Goal: Book appointment/travel/reservation

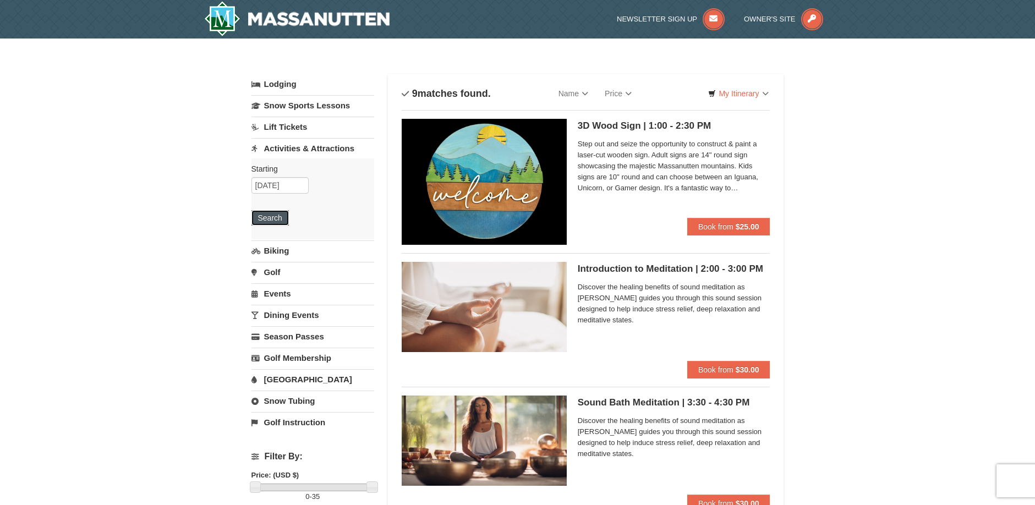
click at [272, 218] on button "Search" at bounding box center [269, 217] width 37 height 15
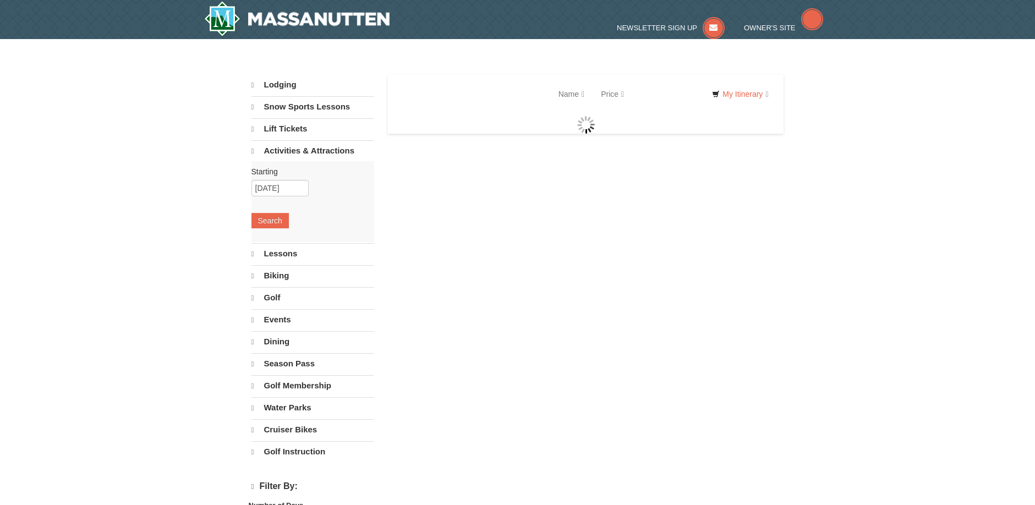
select select "10"
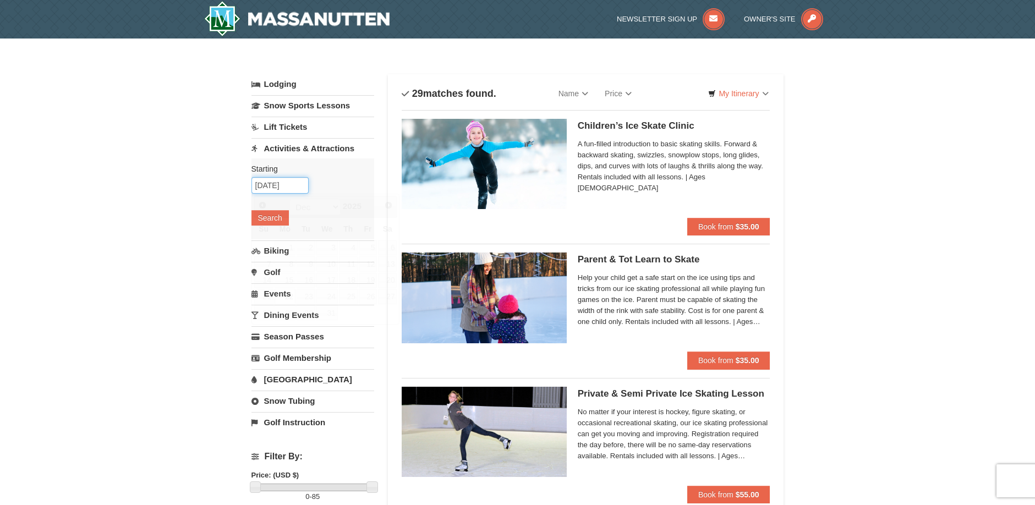
click at [278, 183] on input "12/22/2025" at bounding box center [279, 185] width 57 height 17
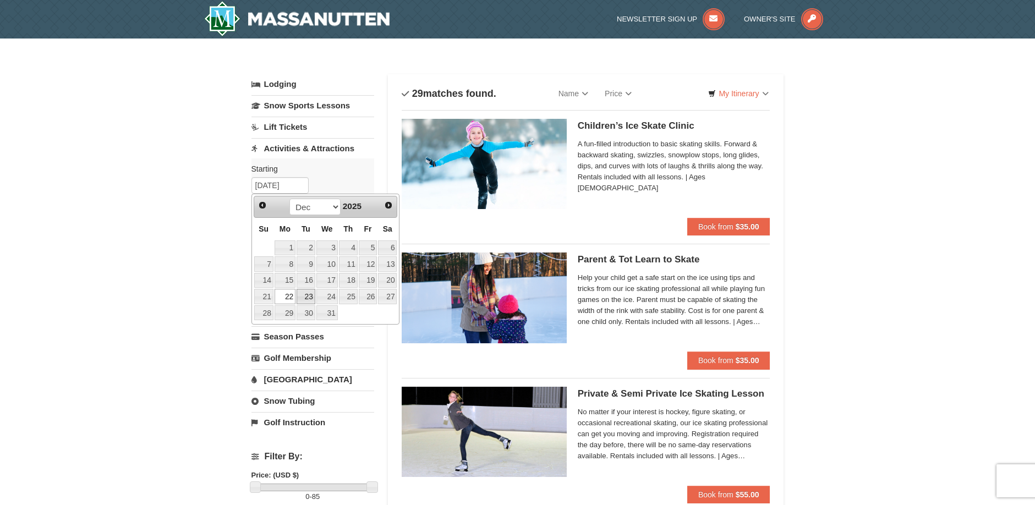
click at [304, 298] on link "23" at bounding box center [305, 296] width 19 height 15
type input "12/23/2025"
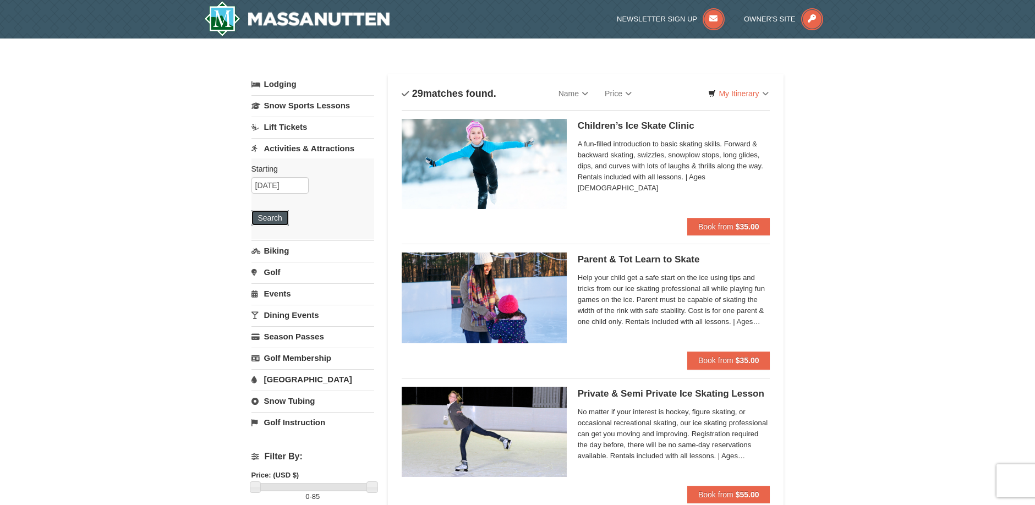
click at [271, 218] on button "Search" at bounding box center [269, 217] width 37 height 15
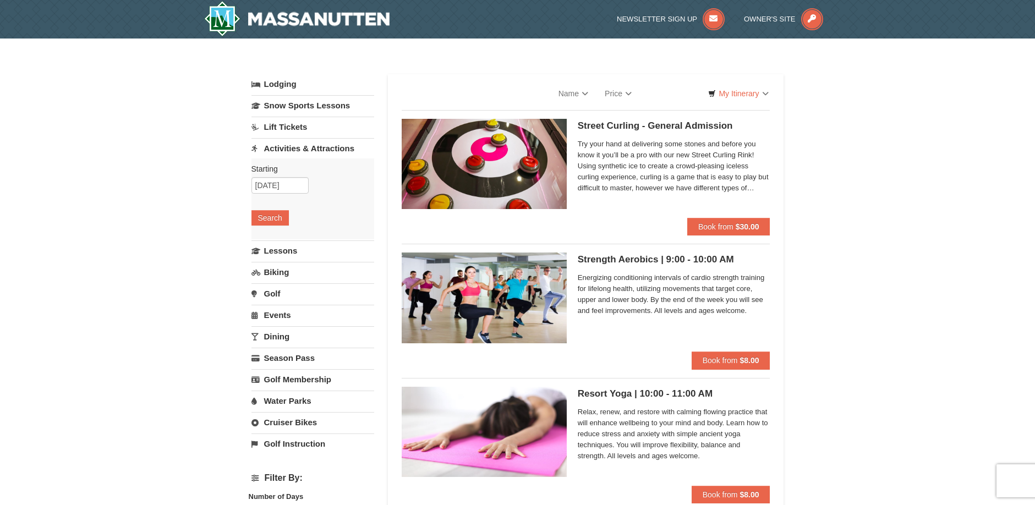
select select "10"
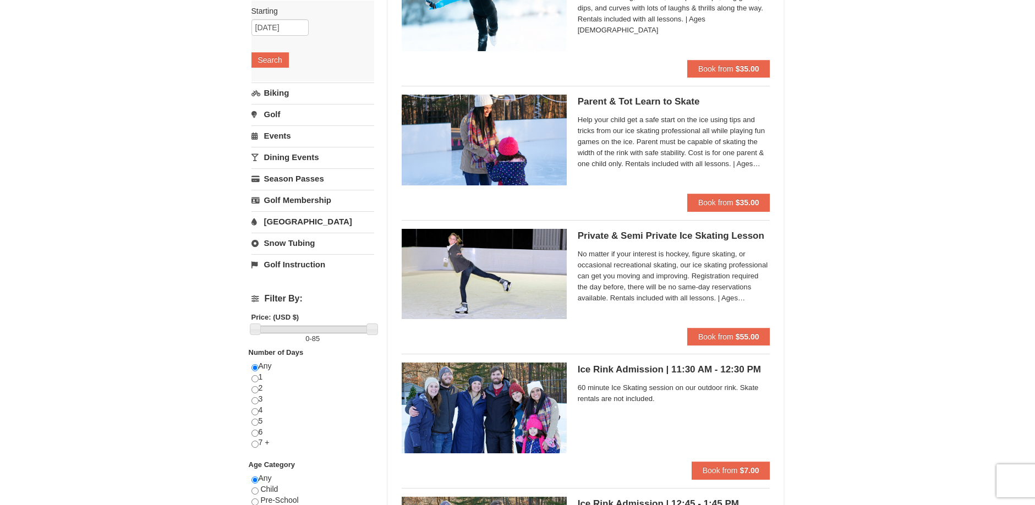
scroll to position [110, 0]
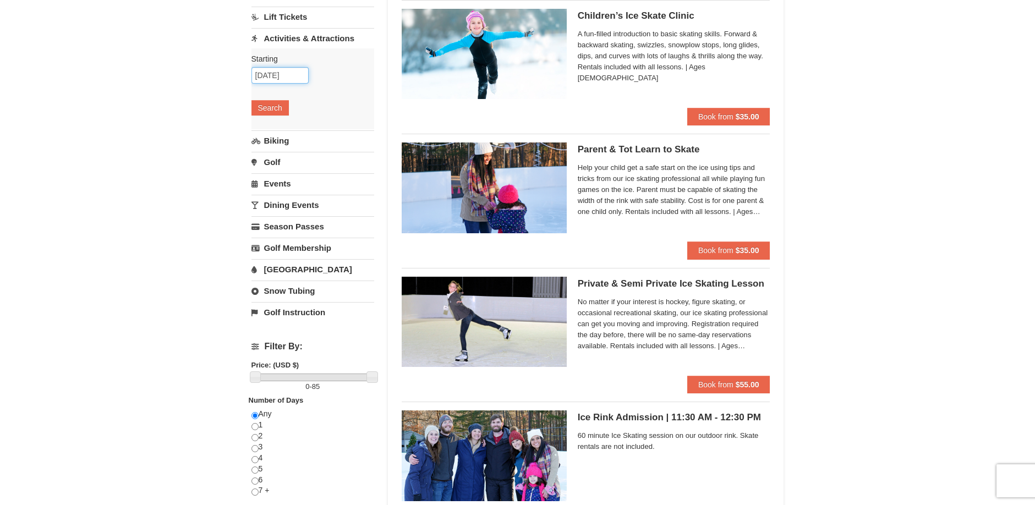
click at [282, 80] on input "[DATE]" at bounding box center [279, 75] width 57 height 17
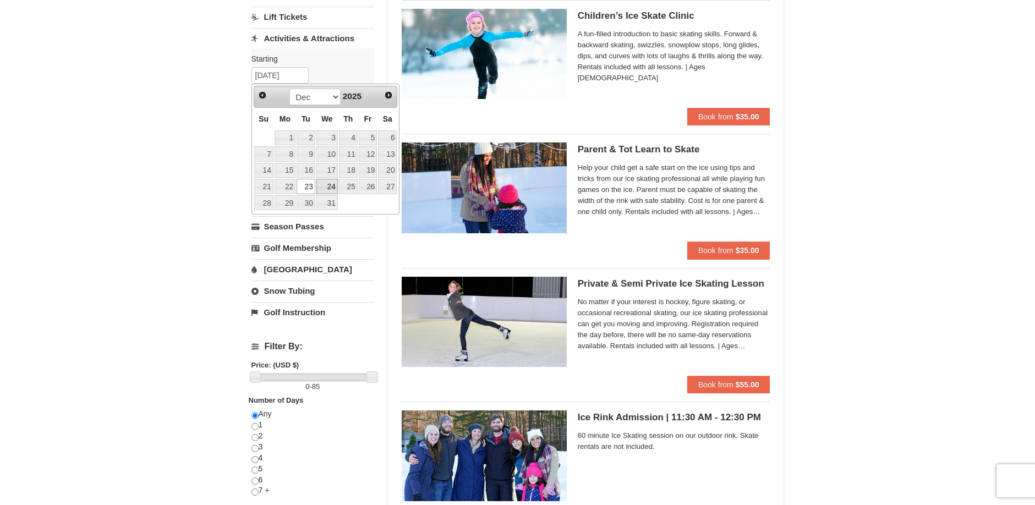
click at [322, 183] on link "24" at bounding box center [326, 186] width 21 height 15
type input "12/24/2025"
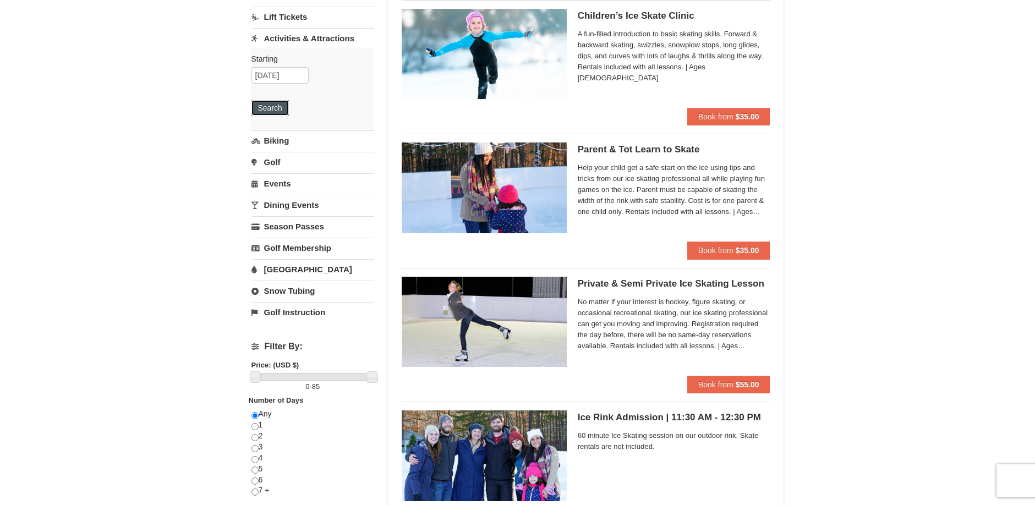
click at [266, 111] on button "Search" at bounding box center [269, 107] width 37 height 15
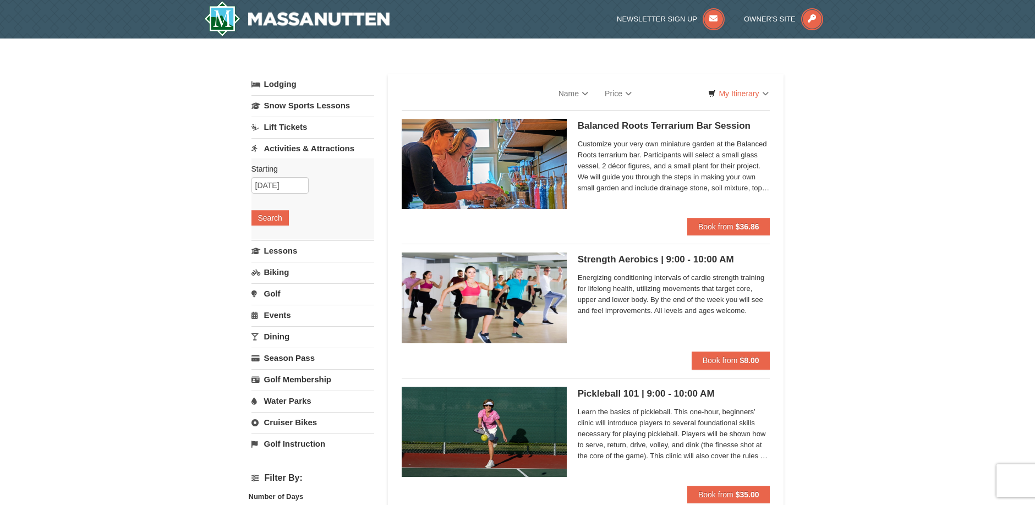
select select "10"
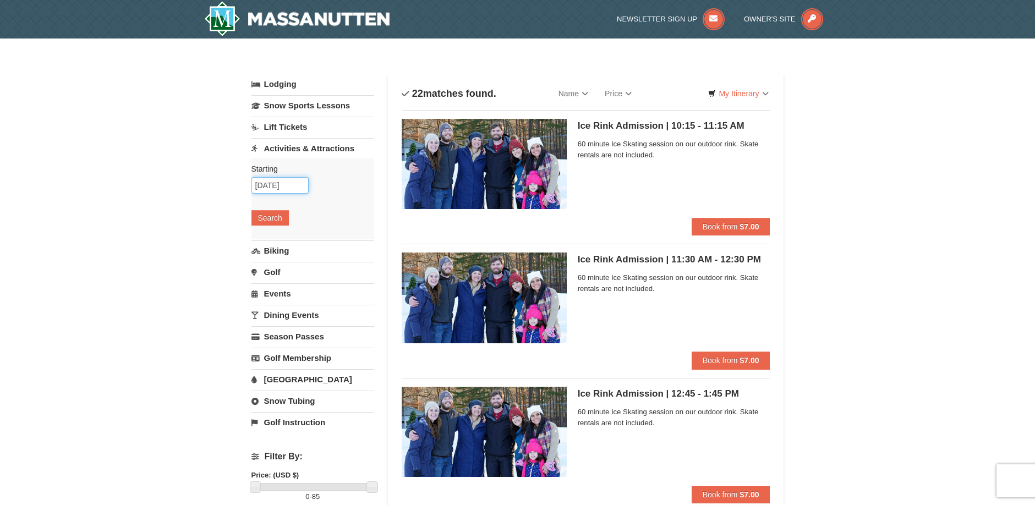
click at [288, 184] on input "12/24/2025" at bounding box center [279, 185] width 57 height 17
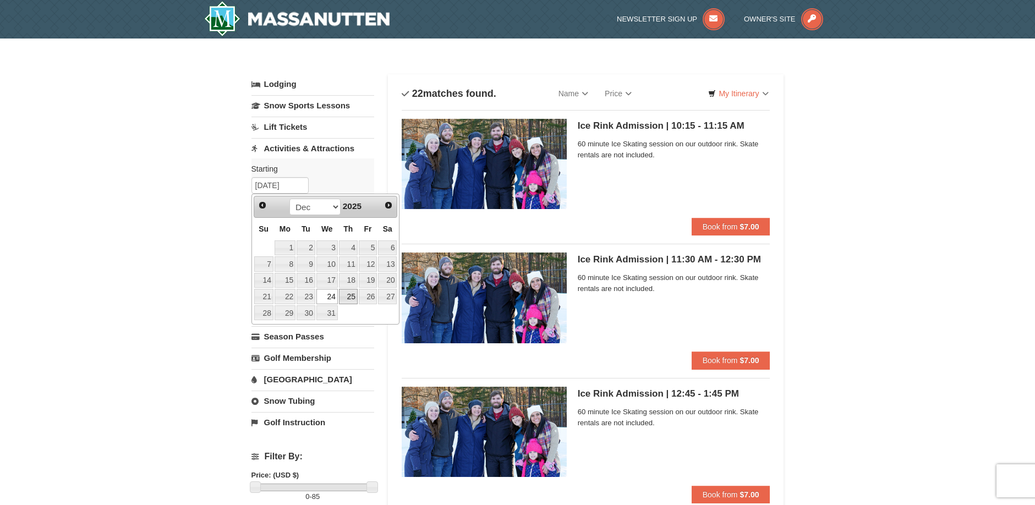
click at [355, 298] on link "25" at bounding box center [348, 296] width 19 height 15
type input "[DATE]"
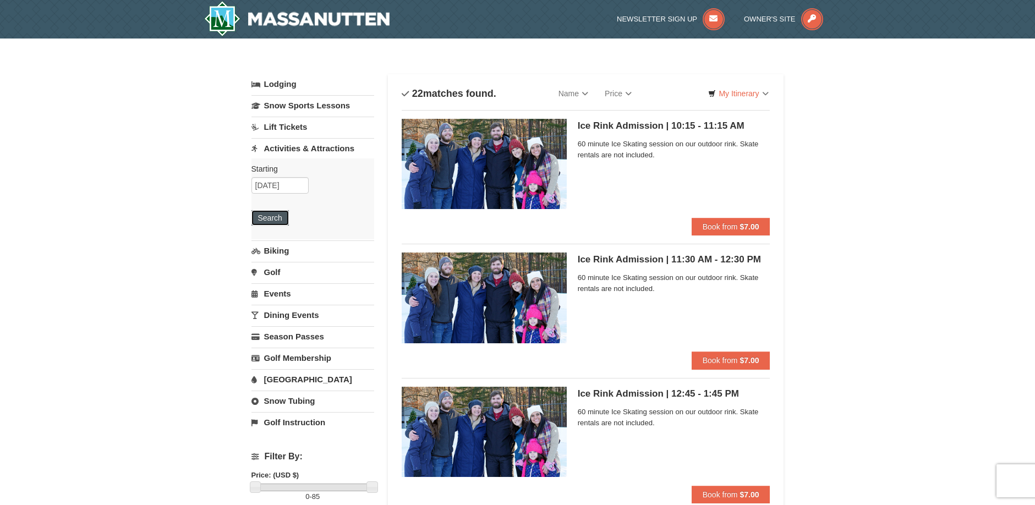
click at [261, 217] on button "Search" at bounding box center [269, 217] width 37 height 15
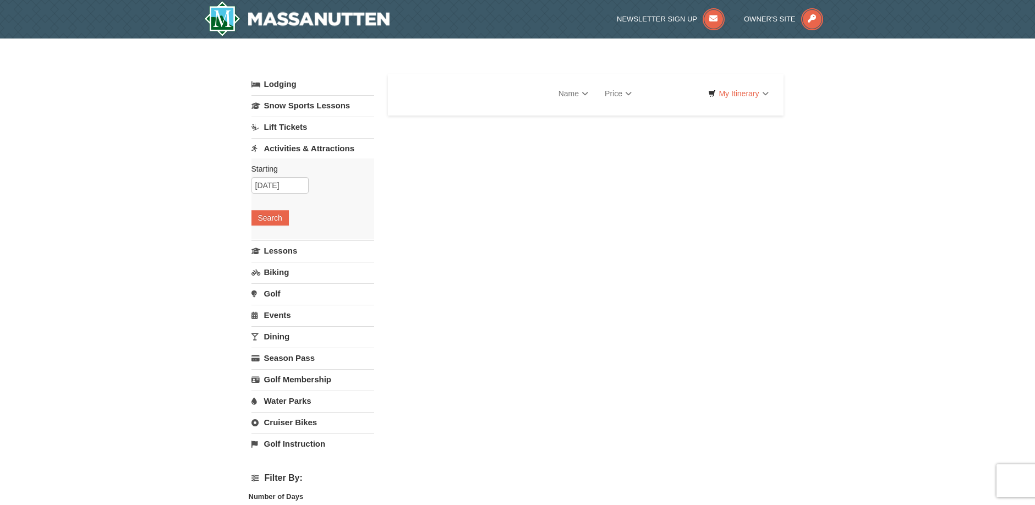
select select "10"
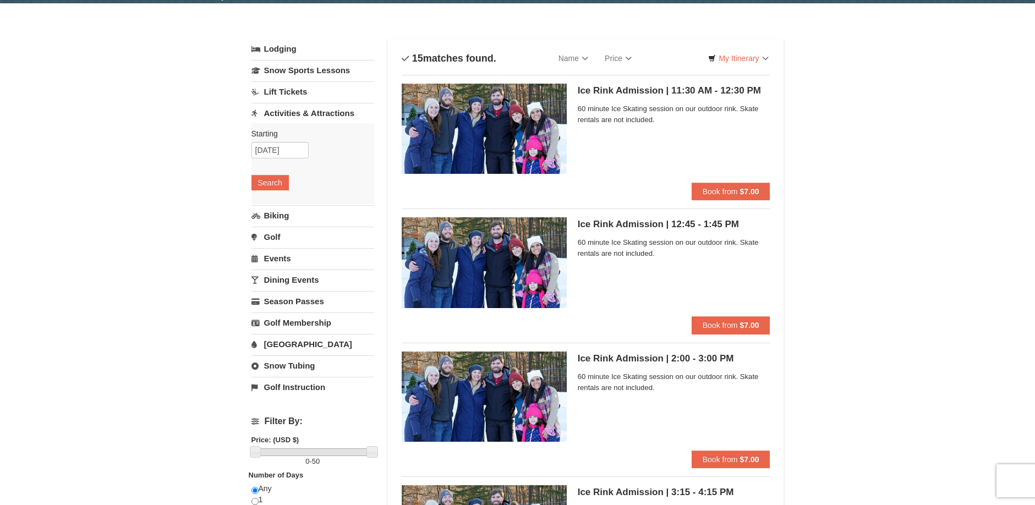
scroll to position [55, 0]
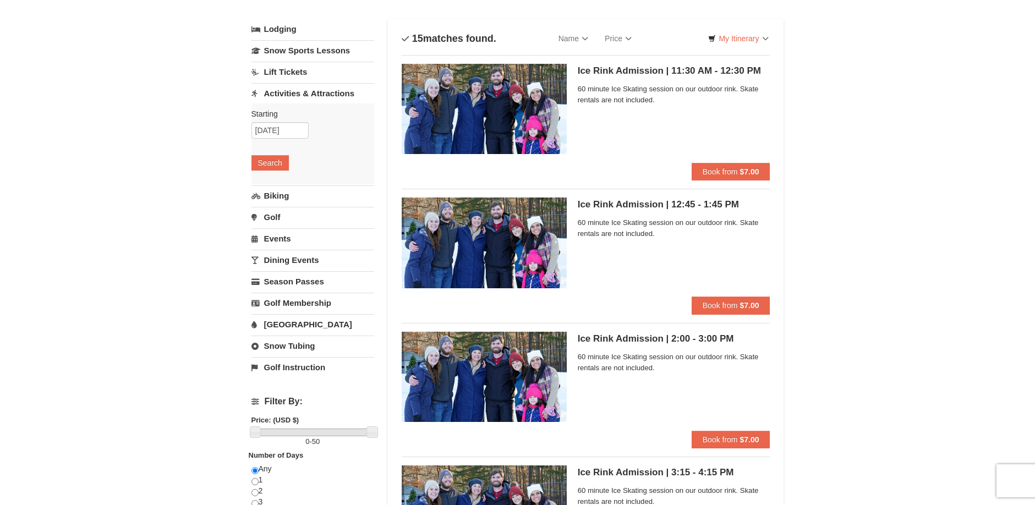
click at [271, 241] on link "Events" at bounding box center [312, 238] width 123 height 20
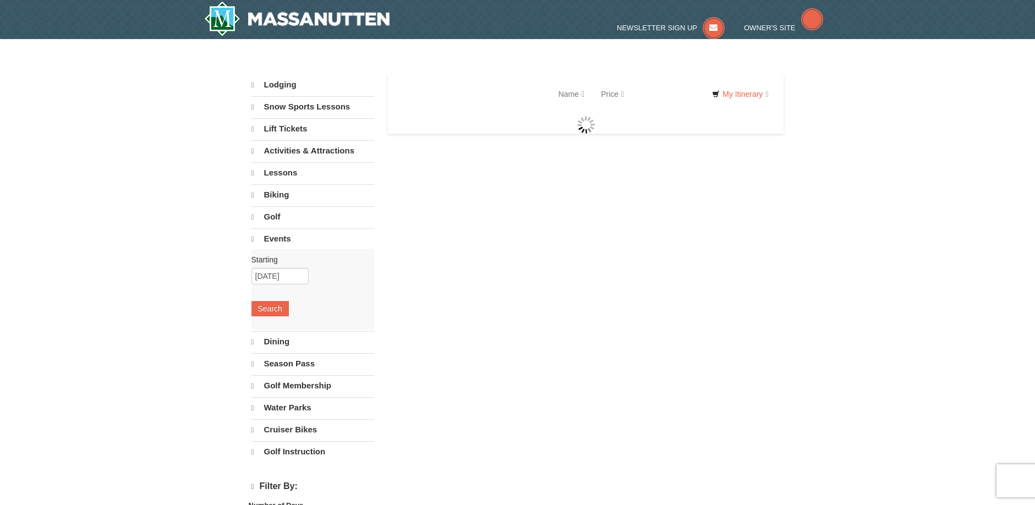
select select "10"
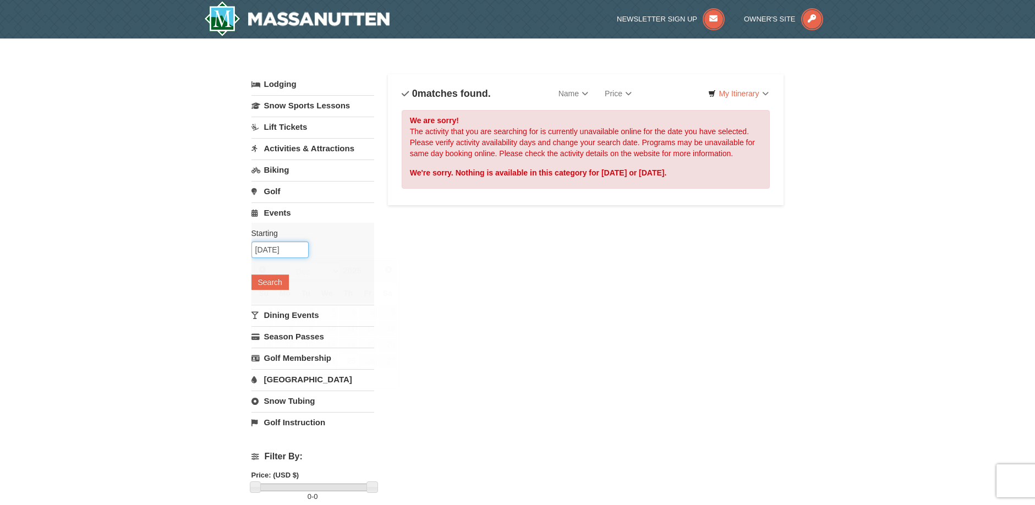
click at [289, 255] on input "[DATE]" at bounding box center [279, 249] width 57 height 17
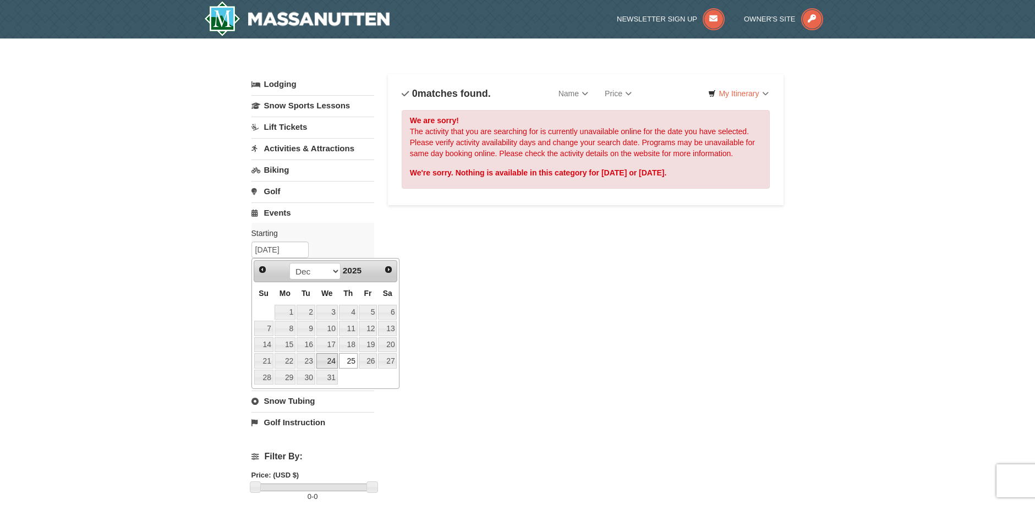
click at [336, 360] on link "24" at bounding box center [326, 360] width 21 height 15
type input "12/24/2025"
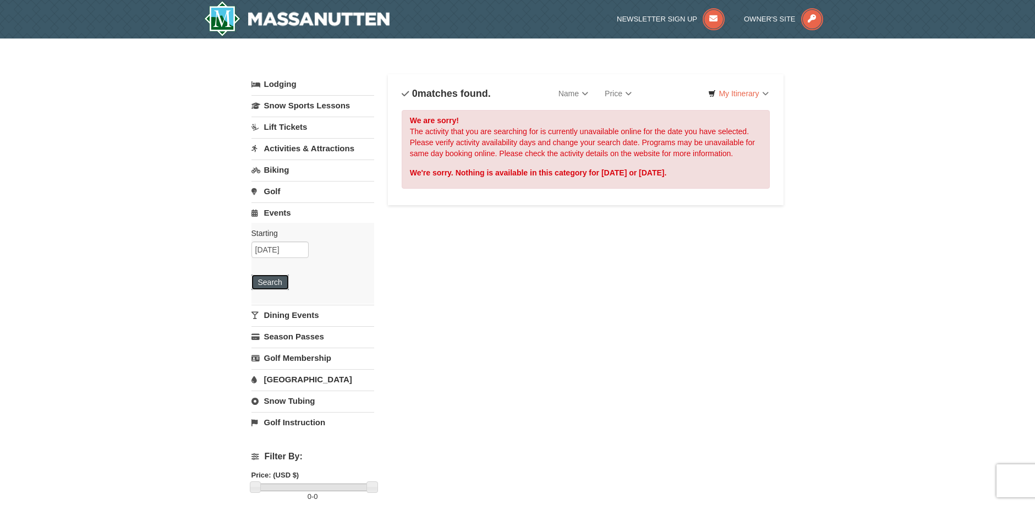
click at [276, 281] on button "Search" at bounding box center [269, 281] width 37 height 15
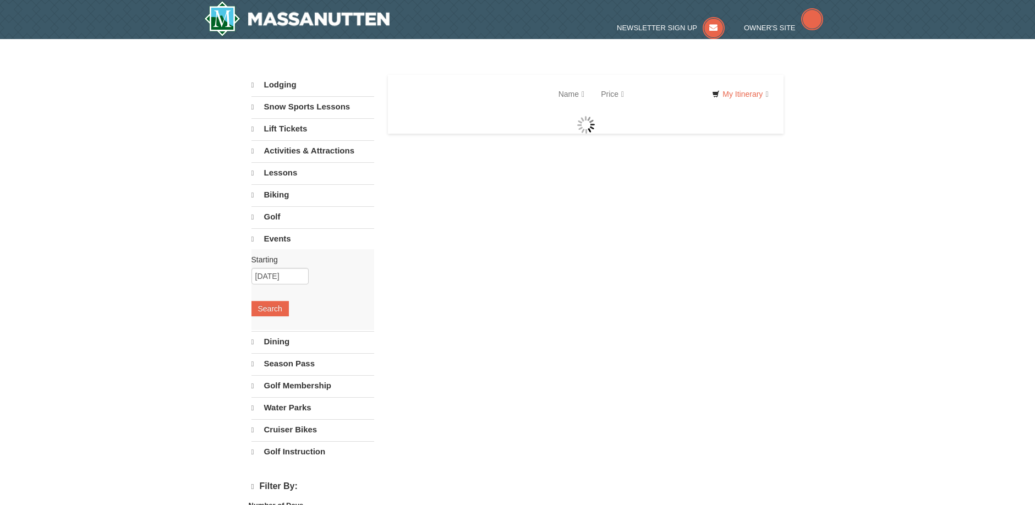
select select "10"
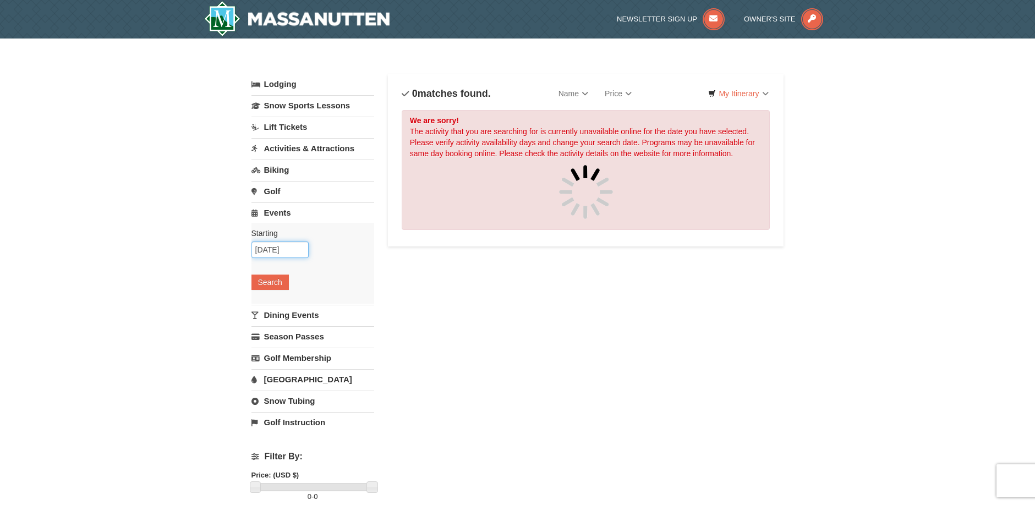
click at [284, 252] on input "12/24/2025" at bounding box center [279, 249] width 57 height 17
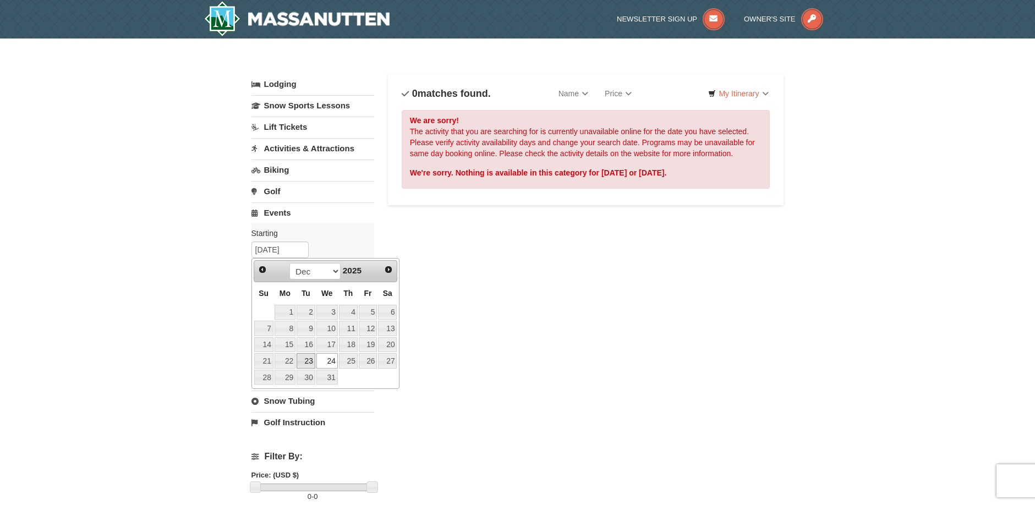
click at [305, 356] on link "23" at bounding box center [305, 360] width 19 height 15
type input "[DATE]"
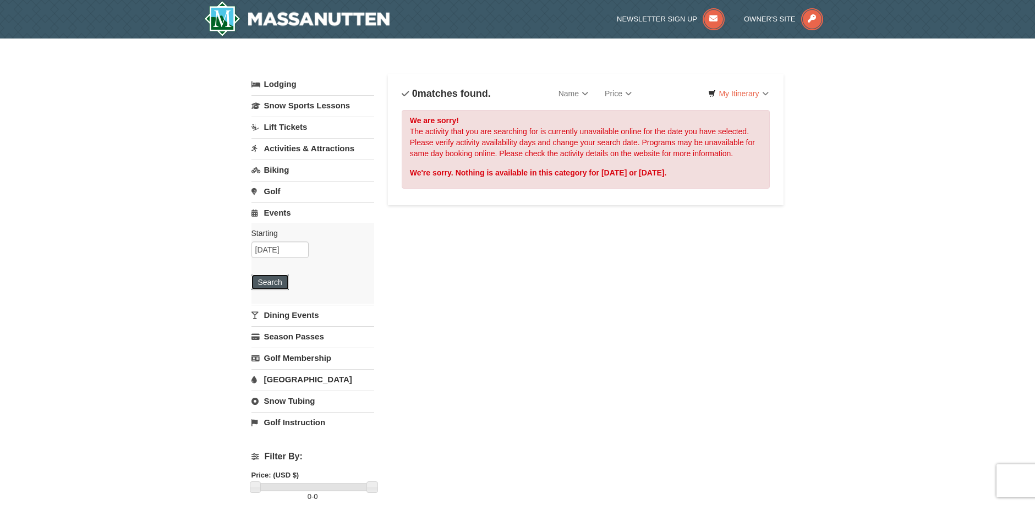
click at [282, 283] on button "Search" at bounding box center [269, 281] width 37 height 15
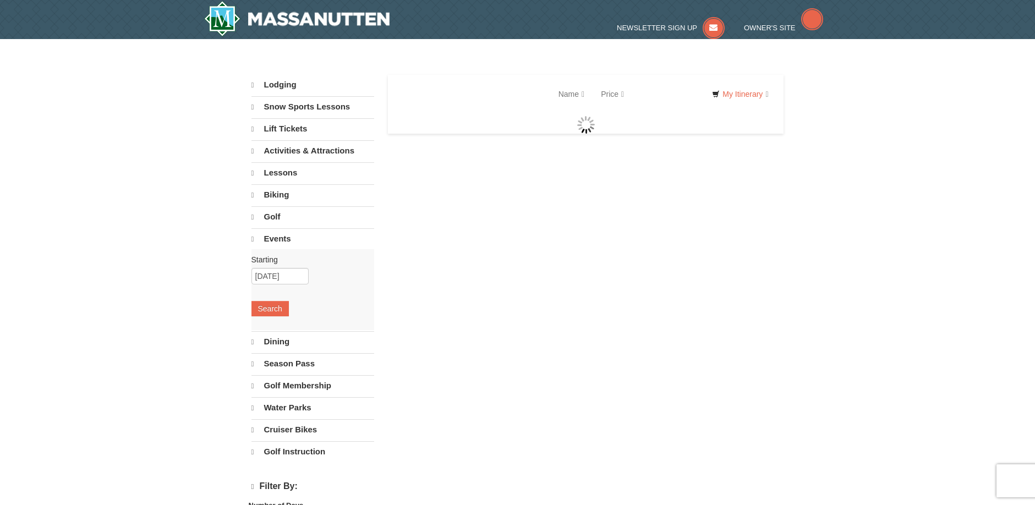
select select "10"
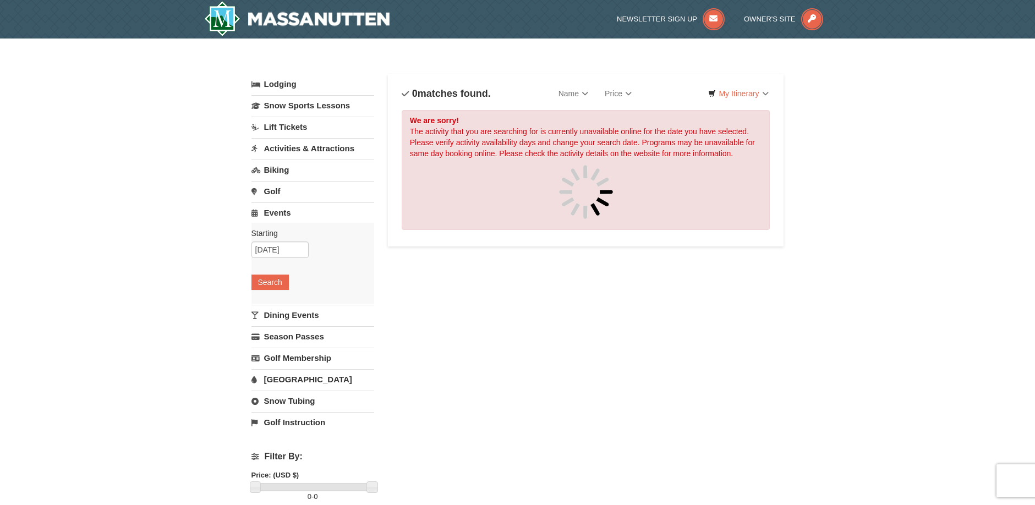
click at [307, 315] on link "Dining Events" at bounding box center [312, 315] width 123 height 20
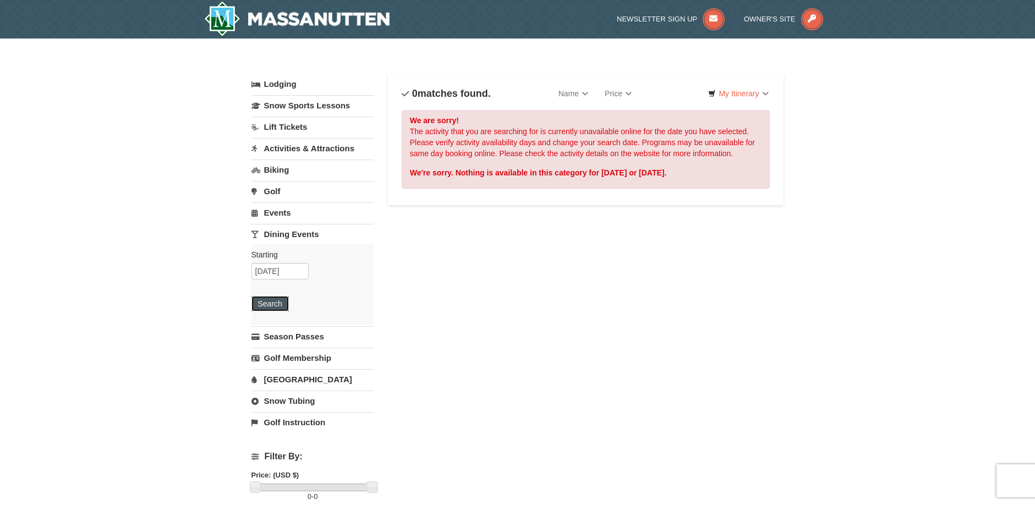
click at [283, 304] on button "Search" at bounding box center [269, 303] width 37 height 15
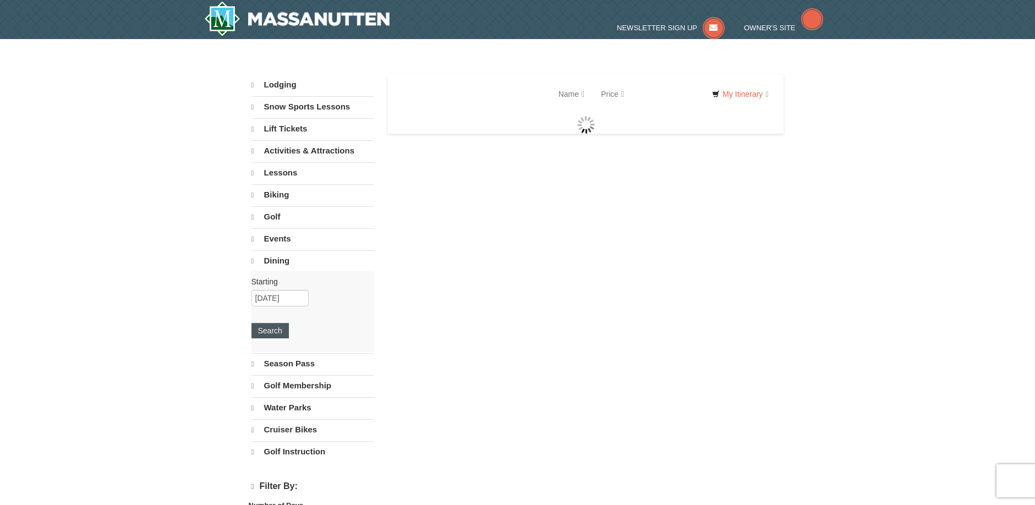
select select "10"
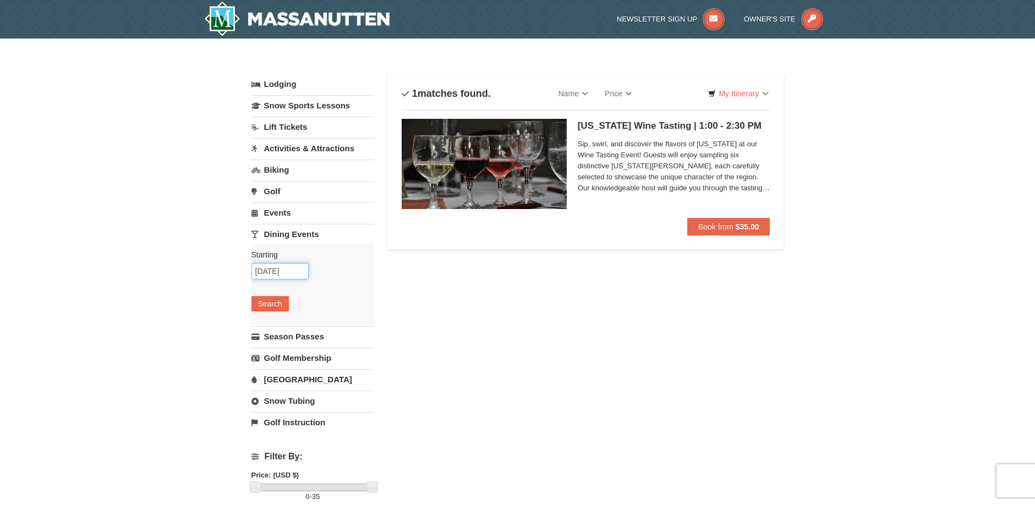
click at [285, 270] on input "[DATE]" at bounding box center [279, 271] width 57 height 17
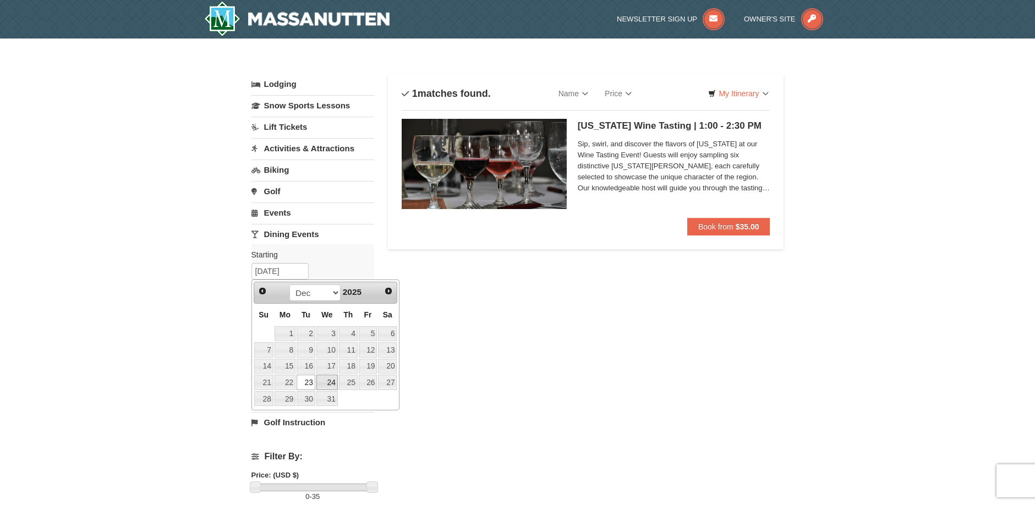
click at [323, 379] on link "24" at bounding box center [326, 382] width 21 height 15
type input "[DATE]"
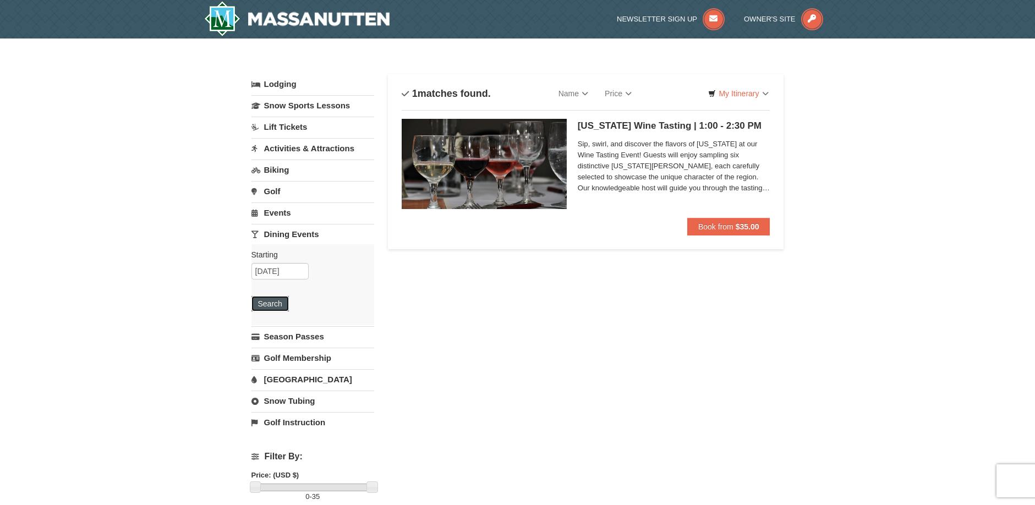
click at [272, 304] on button "Search" at bounding box center [269, 303] width 37 height 15
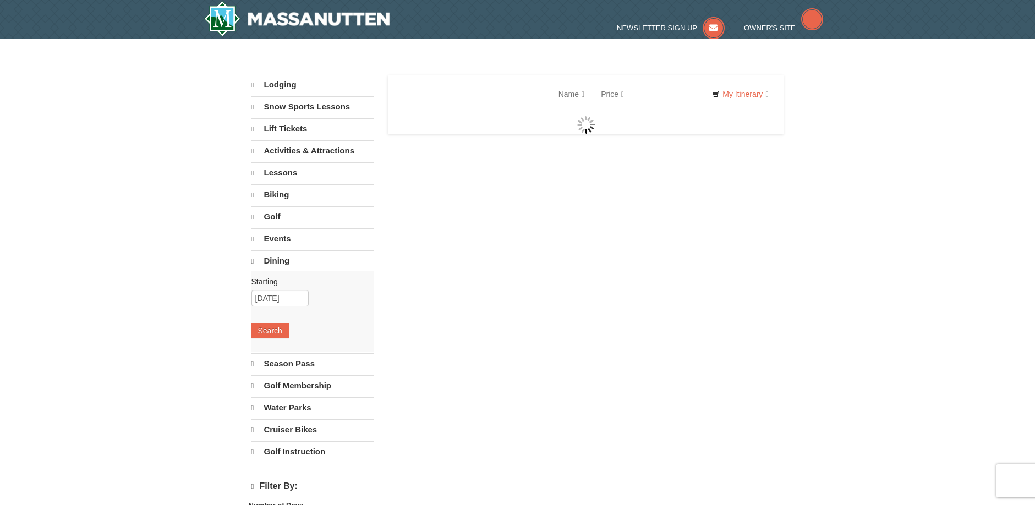
select select "10"
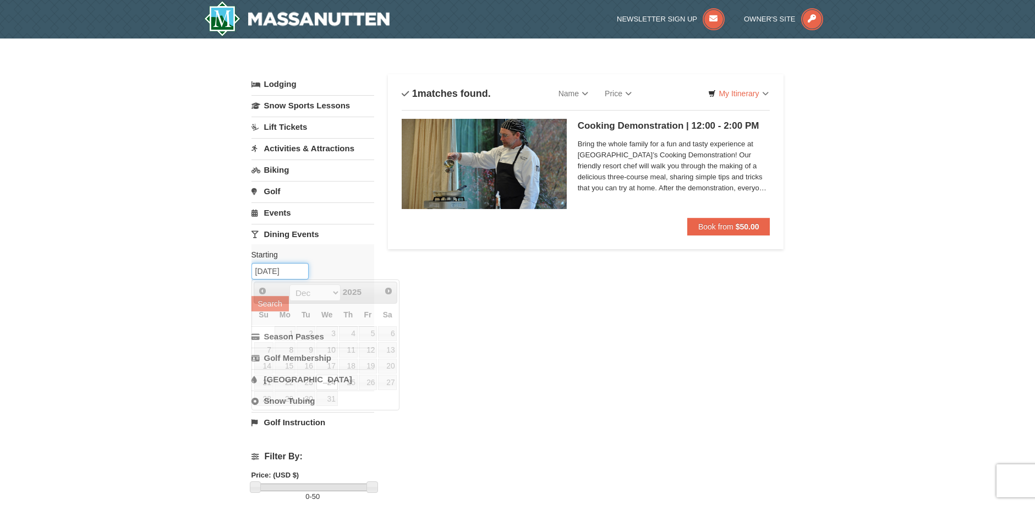
click at [279, 273] on input "[DATE]" at bounding box center [279, 271] width 57 height 17
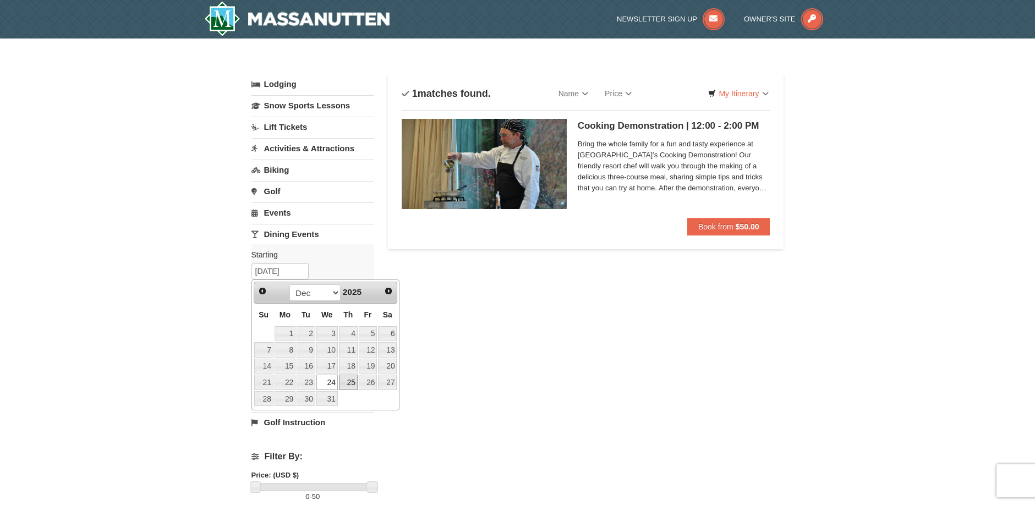
click at [355, 382] on link "25" at bounding box center [348, 382] width 19 height 15
type input "[DATE]"
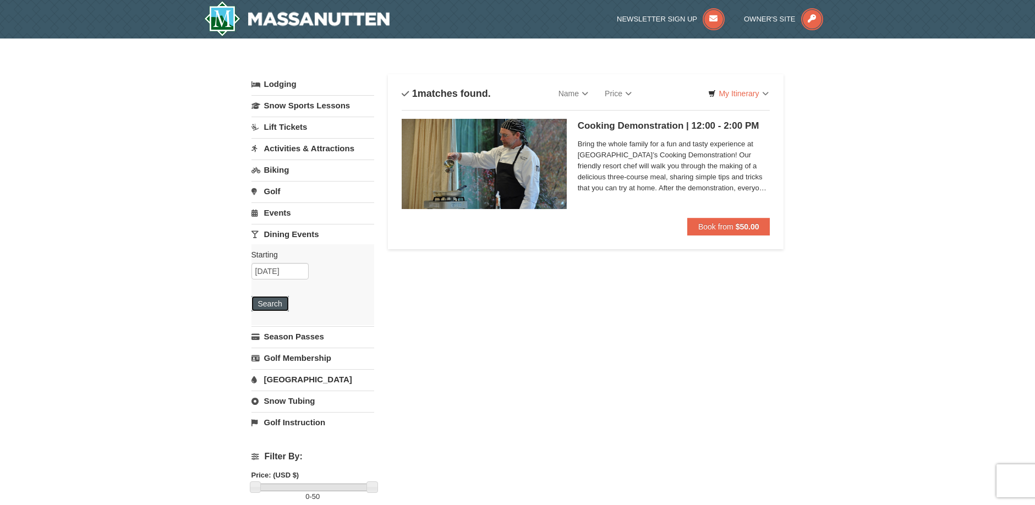
click at [279, 303] on button "Search" at bounding box center [269, 303] width 37 height 15
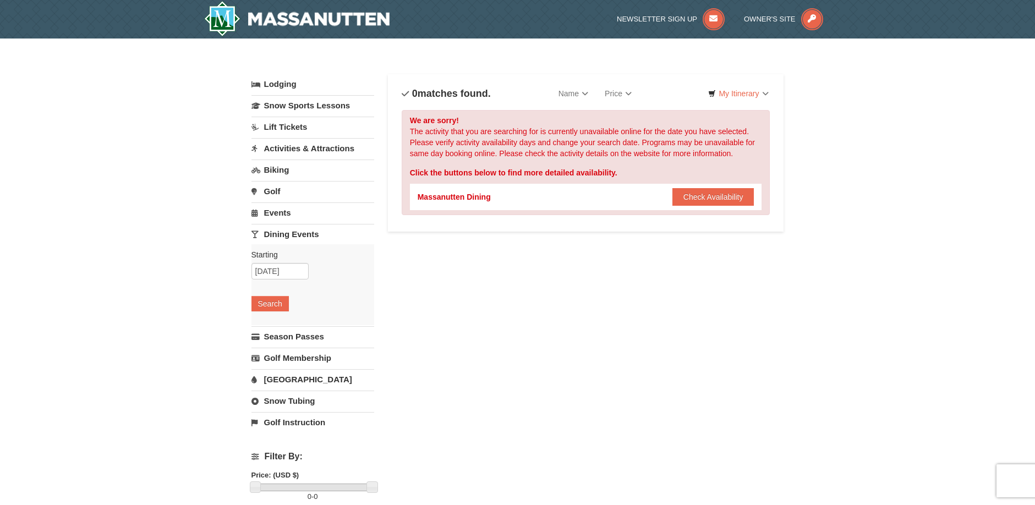
click at [279, 172] on link "Biking" at bounding box center [312, 170] width 123 height 20
click at [279, 205] on input "12/25/2025" at bounding box center [279, 207] width 57 height 17
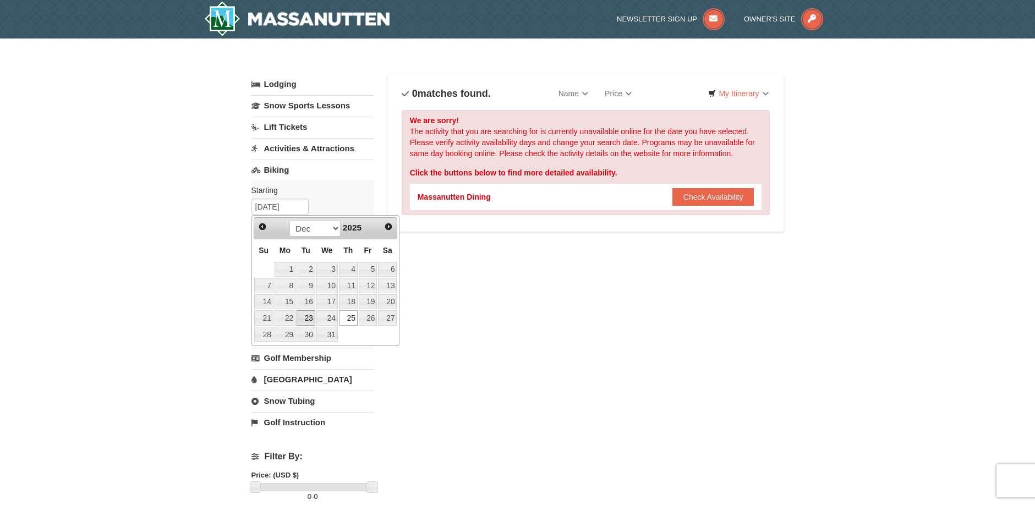
click at [308, 317] on link "23" at bounding box center [305, 317] width 19 height 15
type input "12/23/2025"
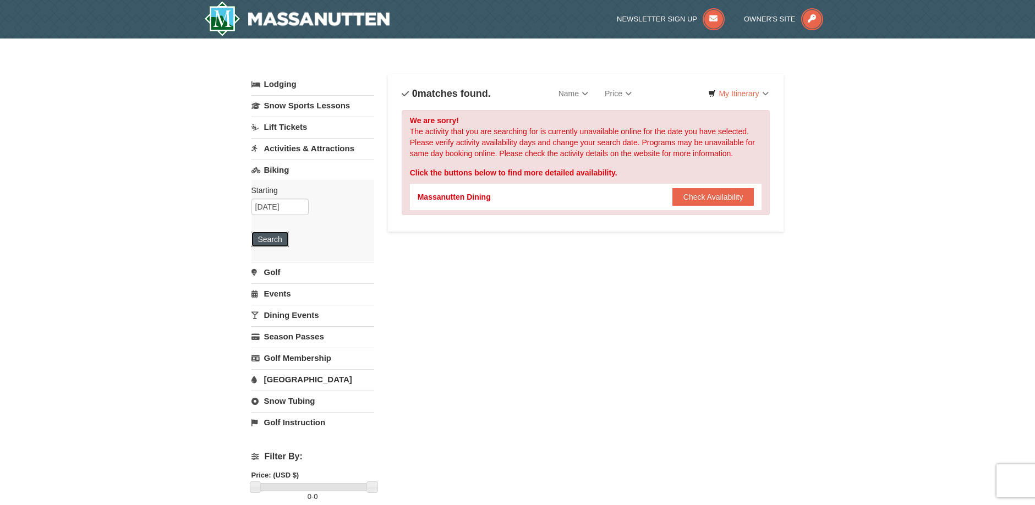
click at [277, 241] on button "Search" at bounding box center [269, 239] width 37 height 15
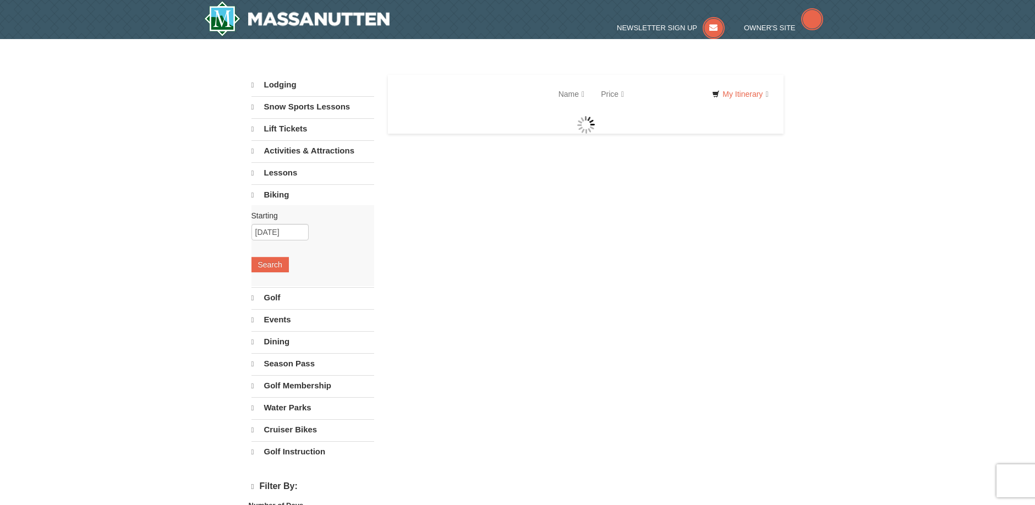
select select "10"
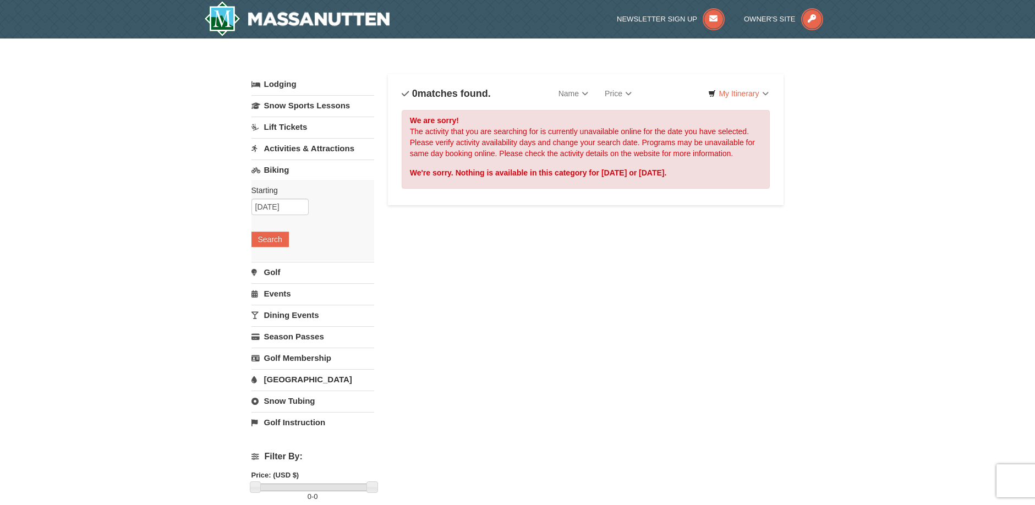
click at [298, 149] on link "Activities & Attractions" at bounding box center [312, 148] width 123 height 20
click at [294, 182] on input "[DATE]" at bounding box center [279, 185] width 57 height 17
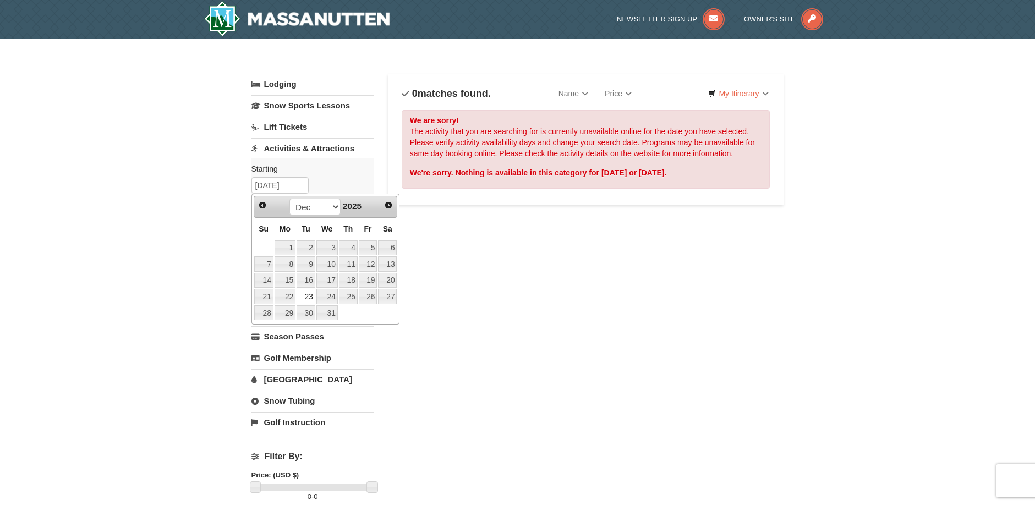
click at [309, 298] on link "23" at bounding box center [305, 296] width 19 height 15
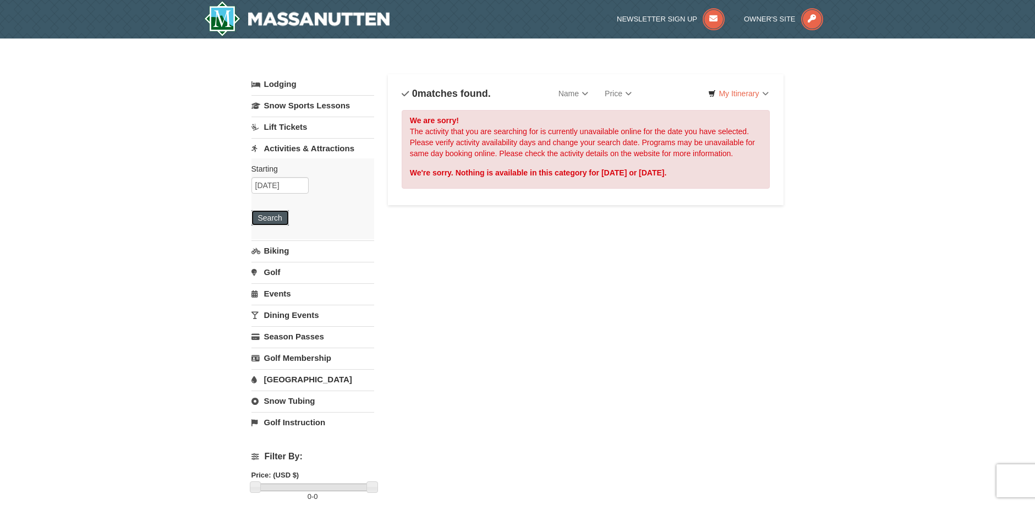
click at [279, 218] on button "Search" at bounding box center [269, 217] width 37 height 15
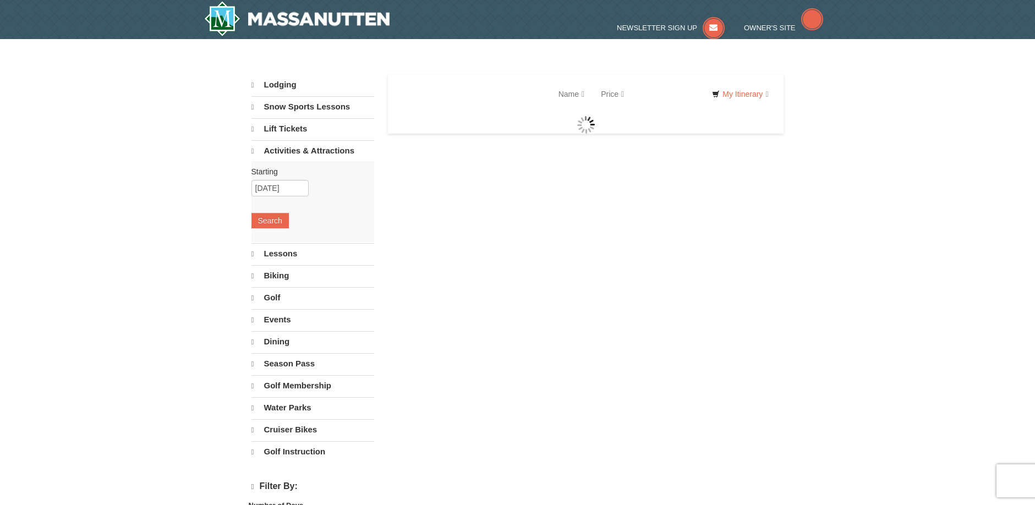
select select "10"
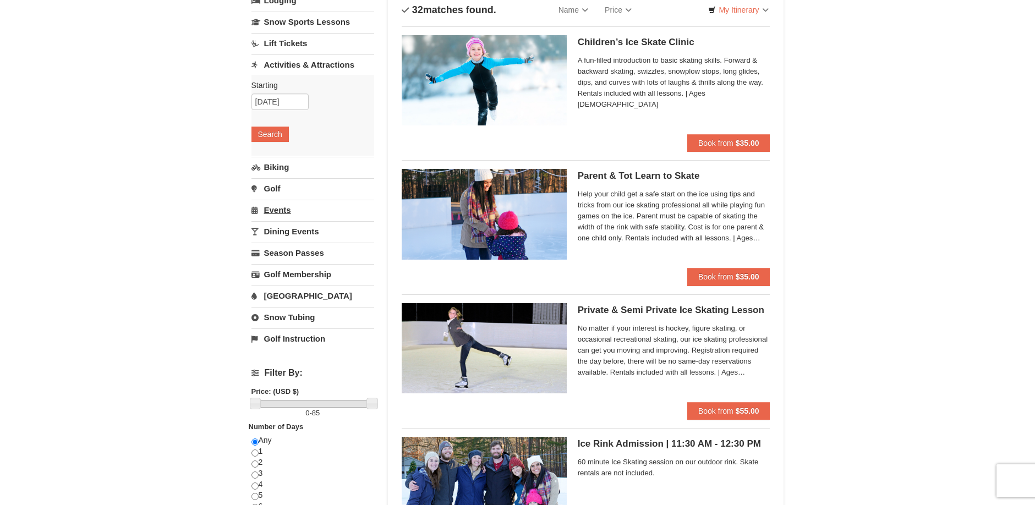
scroll to position [110, 0]
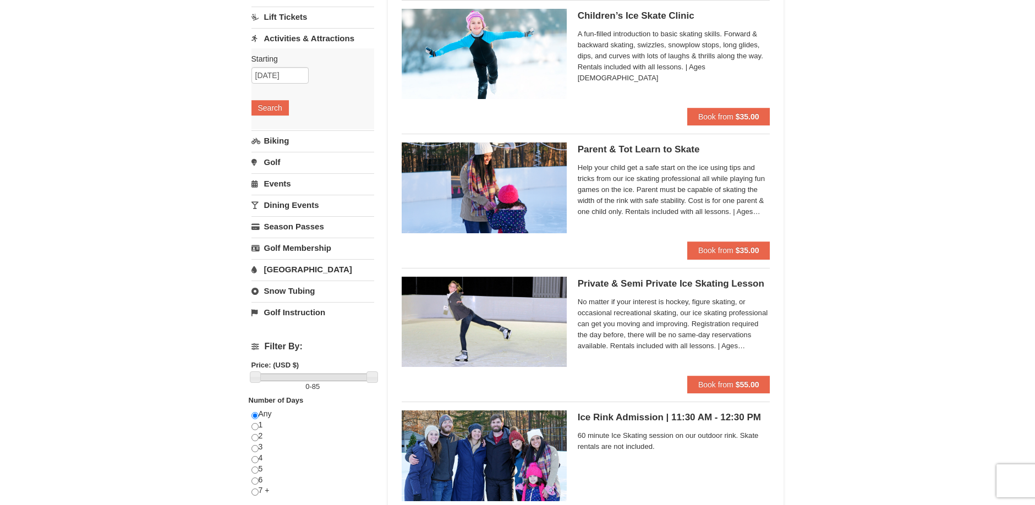
click at [290, 269] on link "[GEOGRAPHIC_DATA]" at bounding box center [312, 269] width 123 height 20
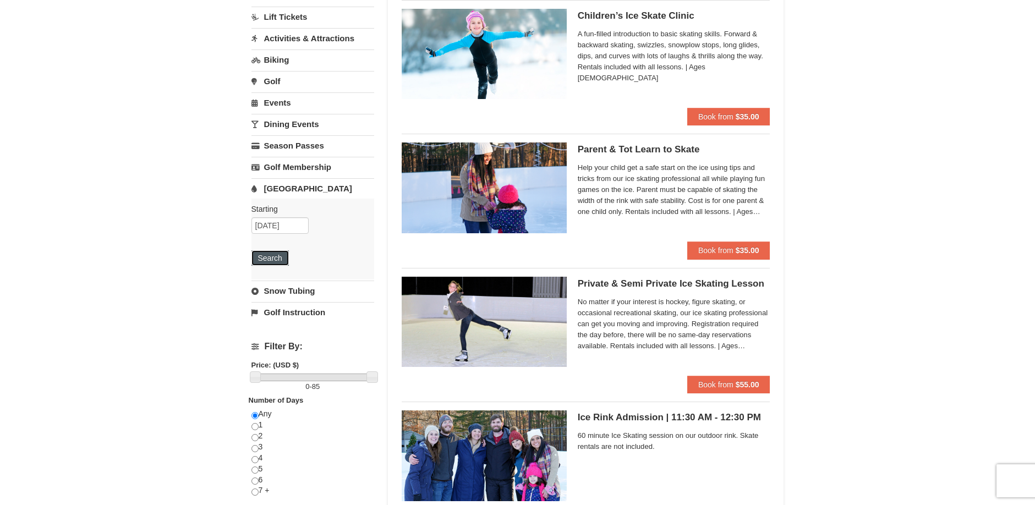
click at [277, 258] on button "Search" at bounding box center [269, 257] width 37 height 15
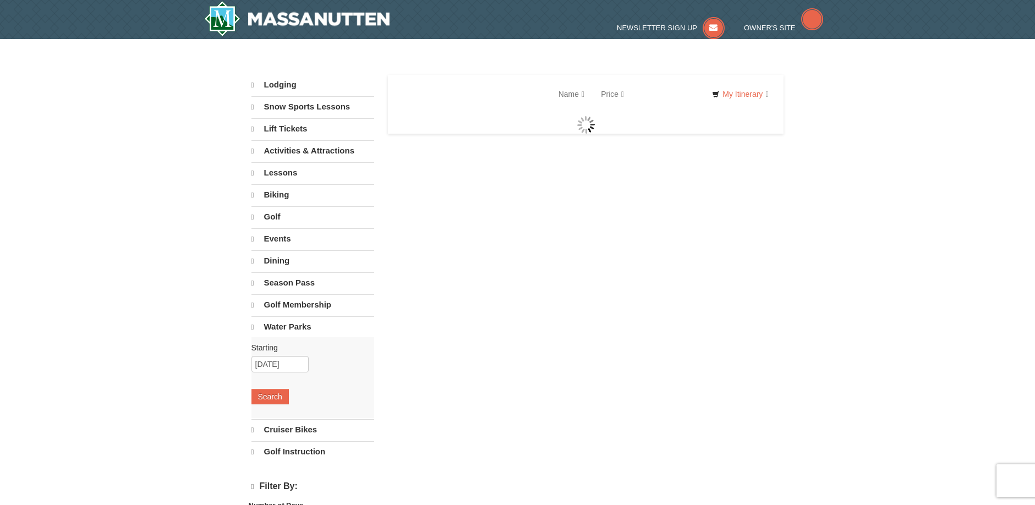
select select "10"
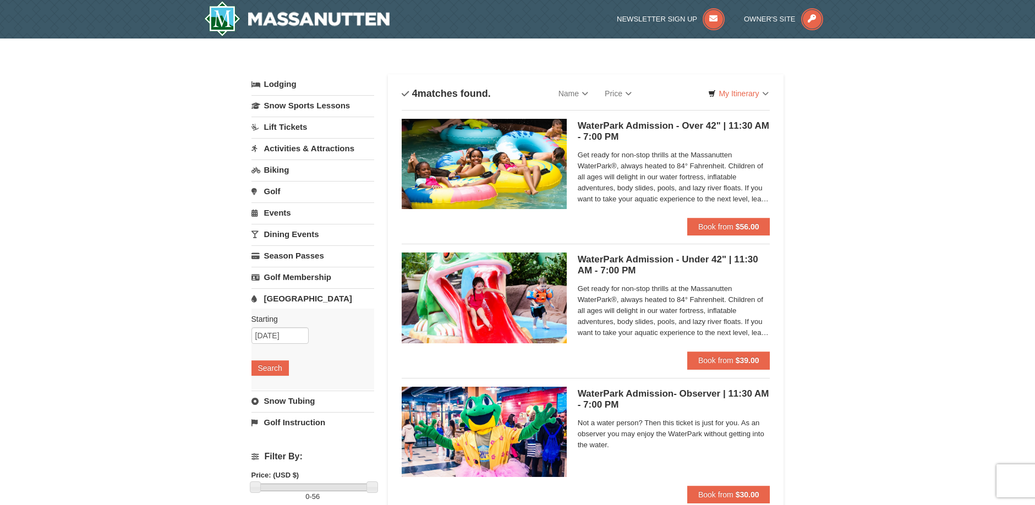
click at [293, 125] on link "Lift Tickets" at bounding box center [312, 127] width 123 height 20
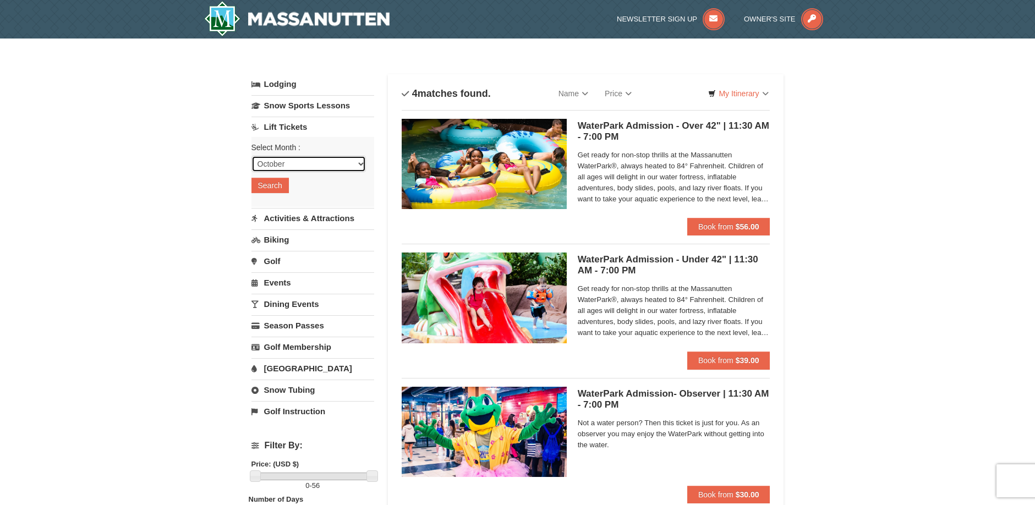
click at [290, 167] on select "October November December January February March April May June July August Sep…" at bounding box center [308, 164] width 114 height 17
select select "12"
click at [251, 156] on select "October November December January February March April May June July August Sep…" at bounding box center [308, 164] width 114 height 17
click at [277, 183] on button "Search" at bounding box center [269, 185] width 37 height 15
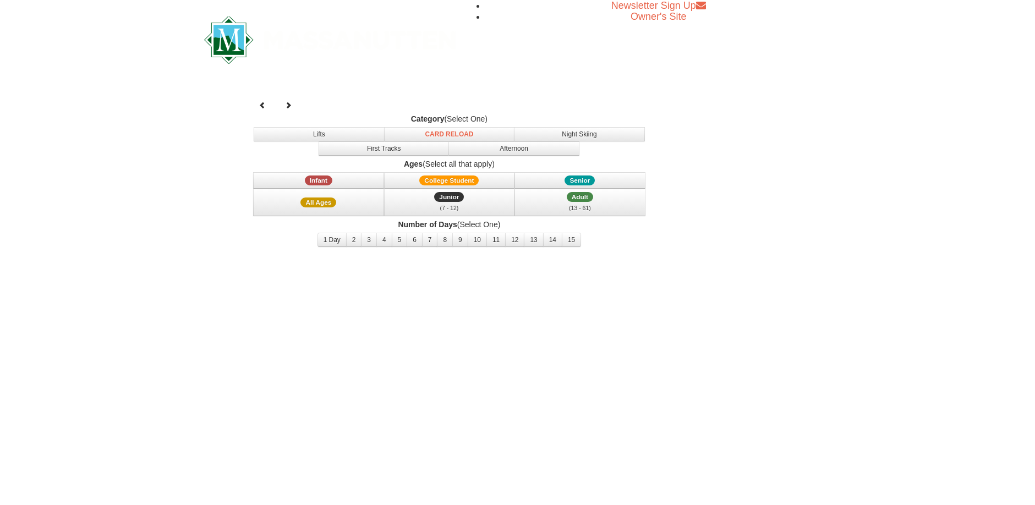
select select "12"
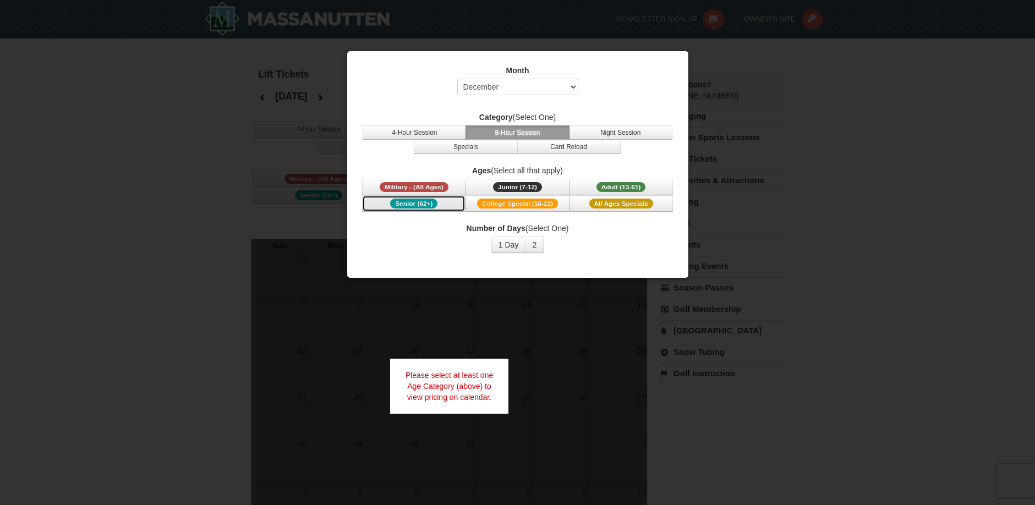
click at [421, 202] on span "Senior (62+)" at bounding box center [413, 204] width 47 height 10
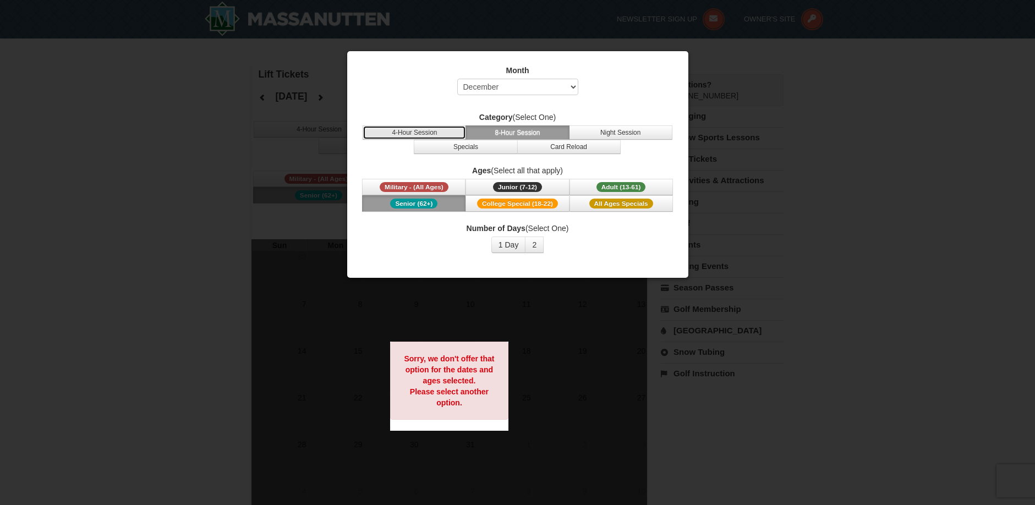
click at [435, 133] on button "4-Hour Session" at bounding box center [413, 132] width 103 height 14
click at [772, 142] on div at bounding box center [517, 252] width 1035 height 505
click at [210, 58] on div at bounding box center [517, 252] width 1035 height 505
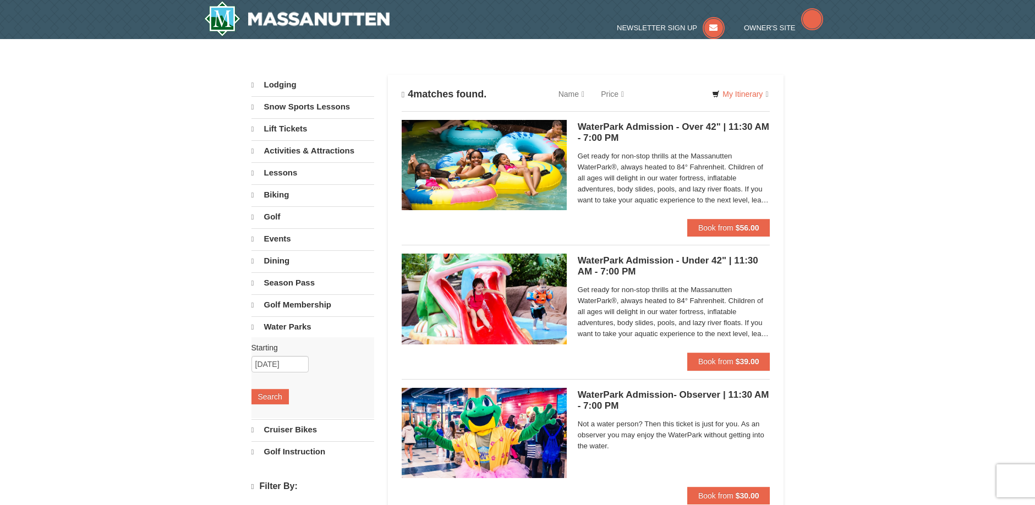
select select "10"
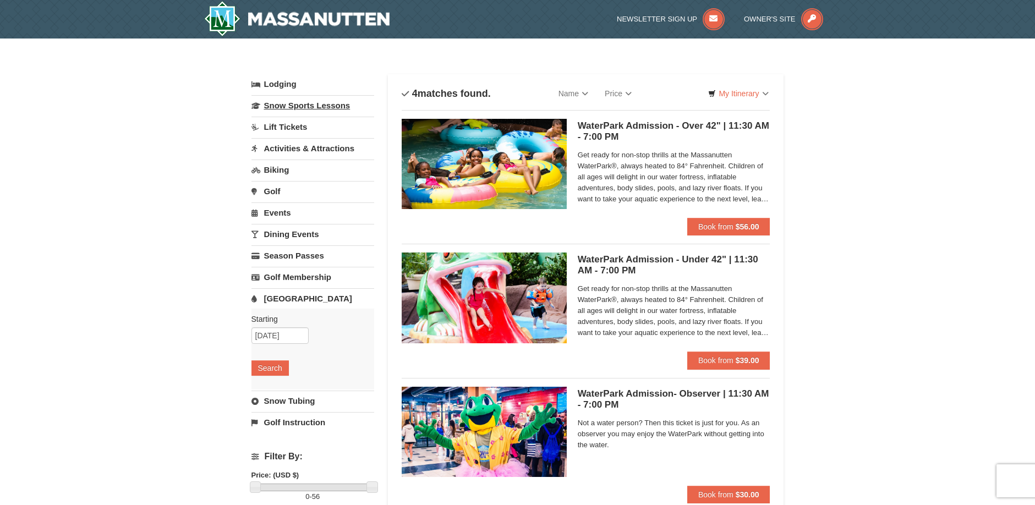
click at [305, 107] on link "Snow Sports Lessons" at bounding box center [312, 105] width 123 height 20
